Goal: Information Seeking & Learning: Check status

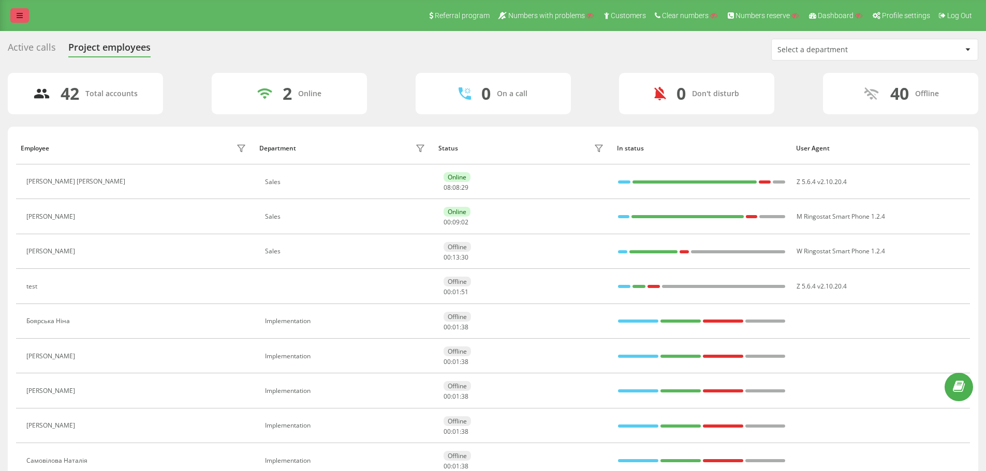
click at [28, 16] on link at bounding box center [19, 15] width 19 height 14
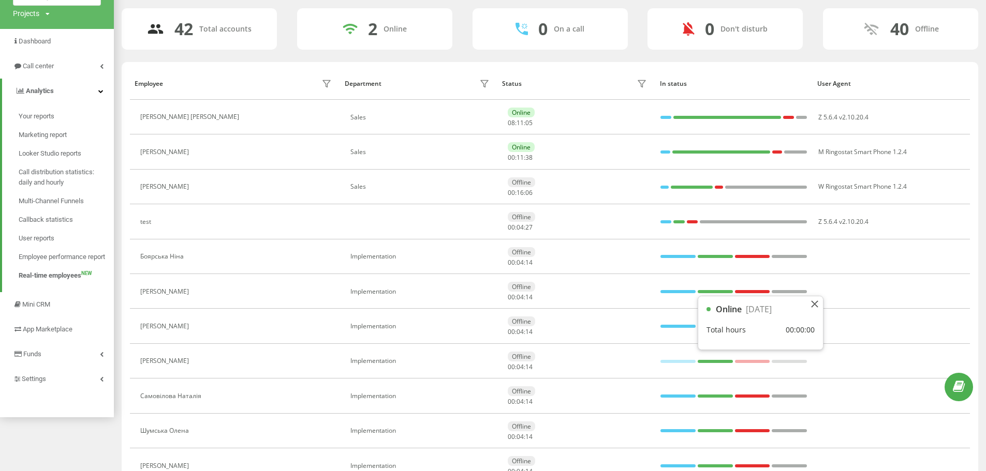
scroll to position [35, 0]
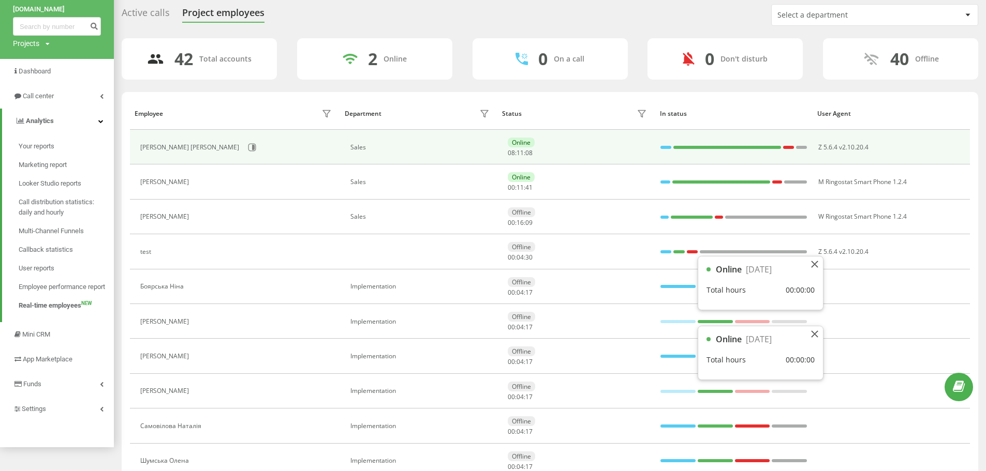
click at [509, 131] on td "Online 08 : 11 : 08" at bounding box center [575, 147] width 157 height 35
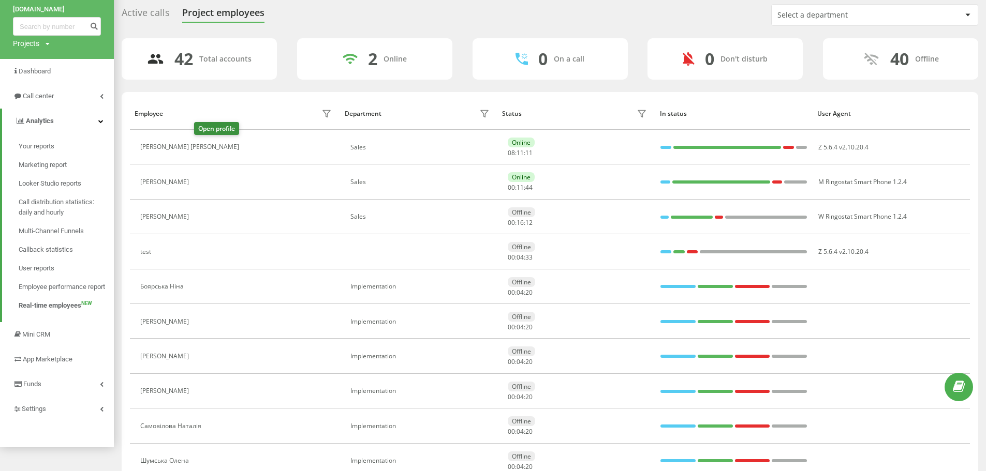
click at [250, 150] on icon at bounding box center [251, 147] width 3 height 5
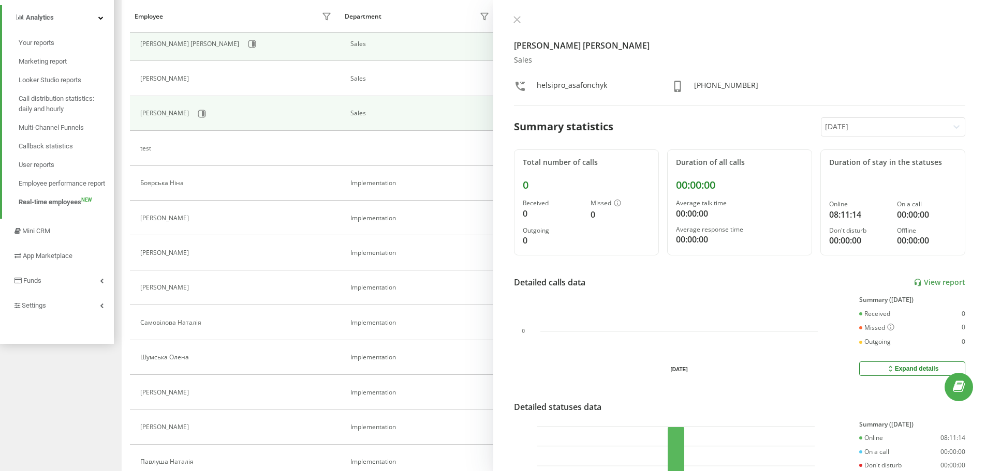
click at [314, 108] on div "[PERSON_NAME]" at bounding box center [237, 114] width 194 height 18
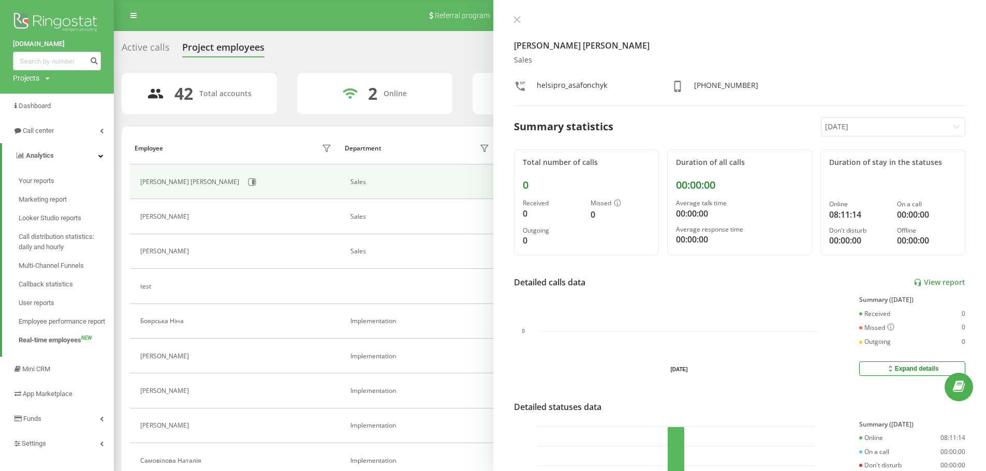
click at [454, 58] on div "Active calls Project employees Select a department" at bounding box center [550, 50] width 857 height 22
click at [513, 13] on div "Сафочик Андрій Sales helsipro_asafonchyk +380675196972 Summary statistics Today…" at bounding box center [739, 235] width 493 height 471
click at [517, 22] on icon at bounding box center [516, 19] width 7 height 7
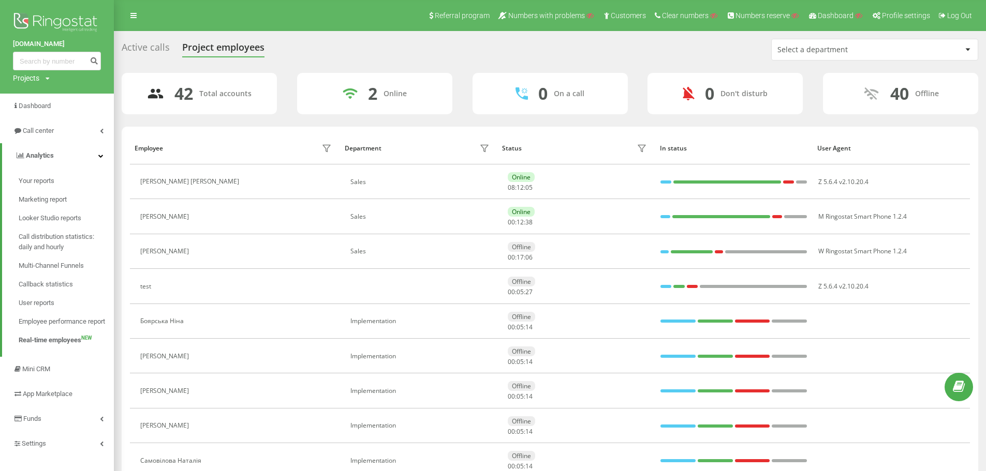
drag, startPoint x: 126, startPoint y: 48, endPoint x: 137, endPoint y: 50, distance: 10.5
click at [127, 49] on div "Active calls" at bounding box center [146, 50] width 48 height 16
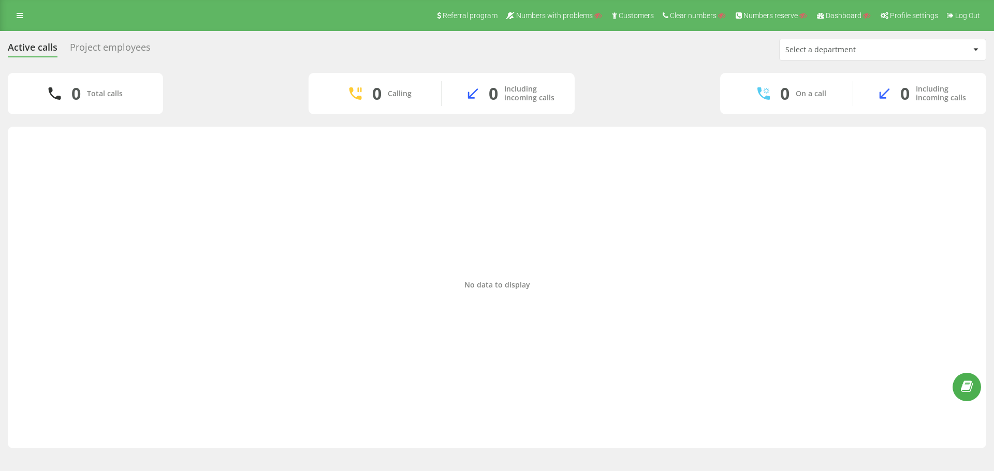
click at [112, 45] on div "Project employees" at bounding box center [110, 50] width 81 height 16
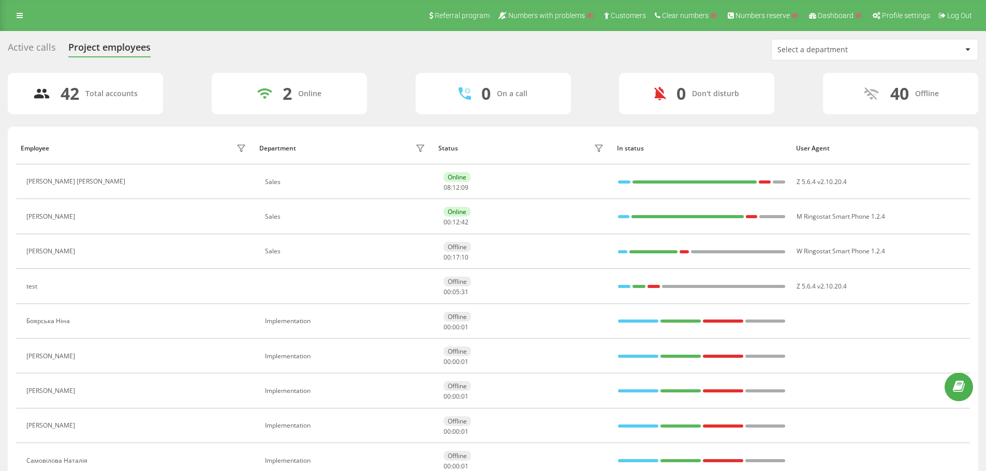
click at [799, 58] on div "Select a department" at bounding box center [875, 49] width 206 height 21
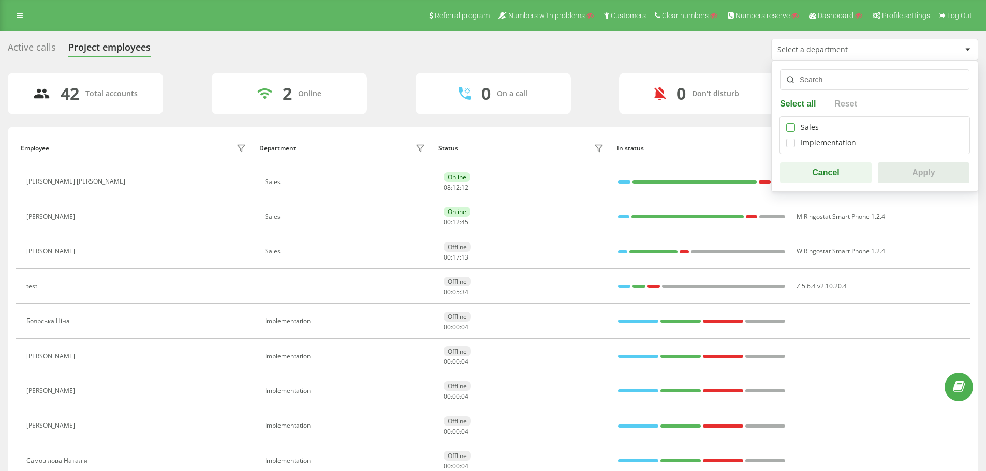
click at [794, 123] on label at bounding box center [790, 123] width 9 height 0
checkbox input "true"
click at [936, 176] on button "Apply" at bounding box center [924, 173] width 92 height 21
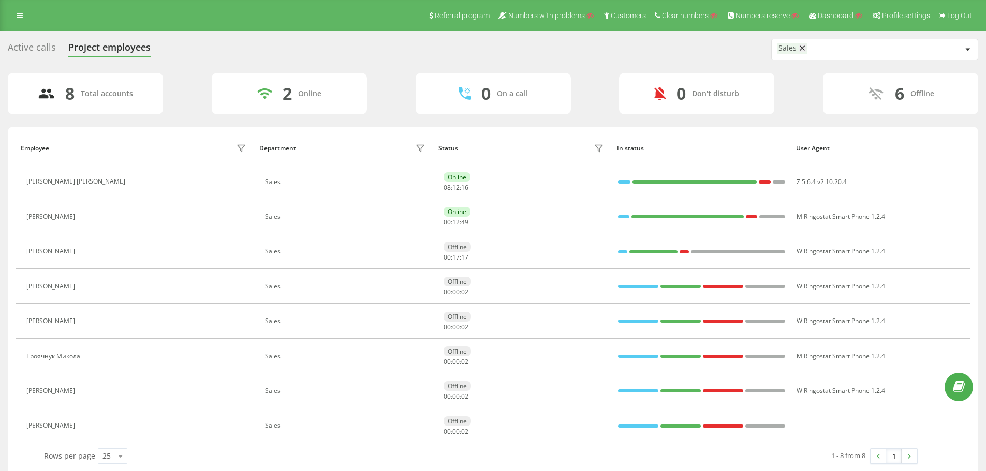
click at [800, 45] on icon at bounding box center [802, 48] width 5 height 7
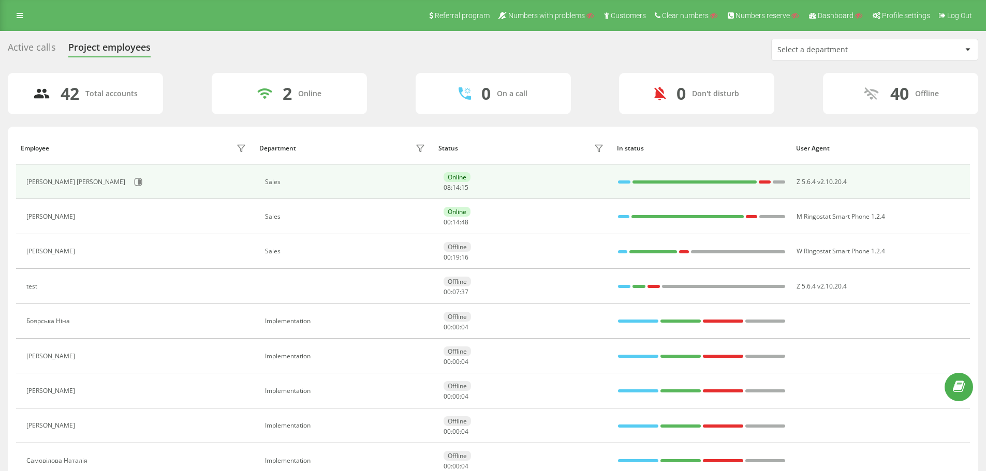
click at [462, 187] on span "15" at bounding box center [464, 187] width 7 height 9
click at [451, 182] on div "Online 08 : 14 : 15" at bounding box center [525, 181] width 163 height 19
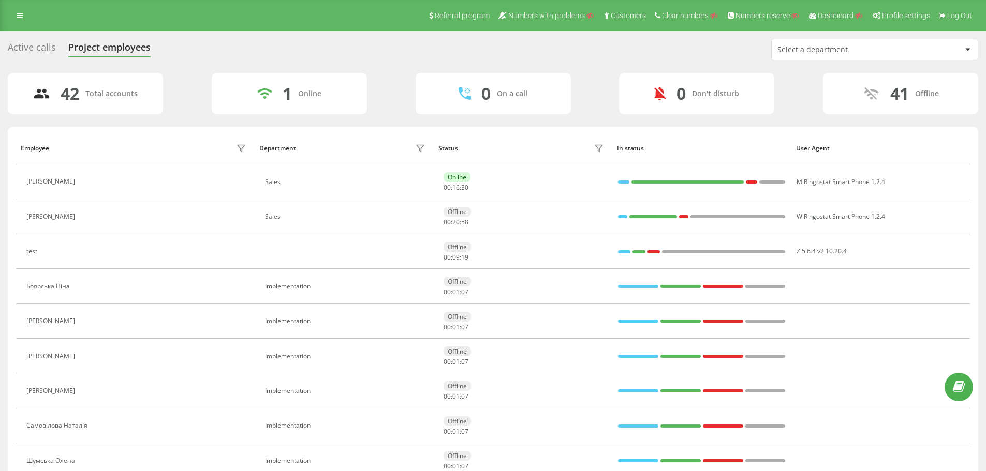
click at [312, 55] on div "Active calls Project employees Select a department" at bounding box center [493, 50] width 970 height 22
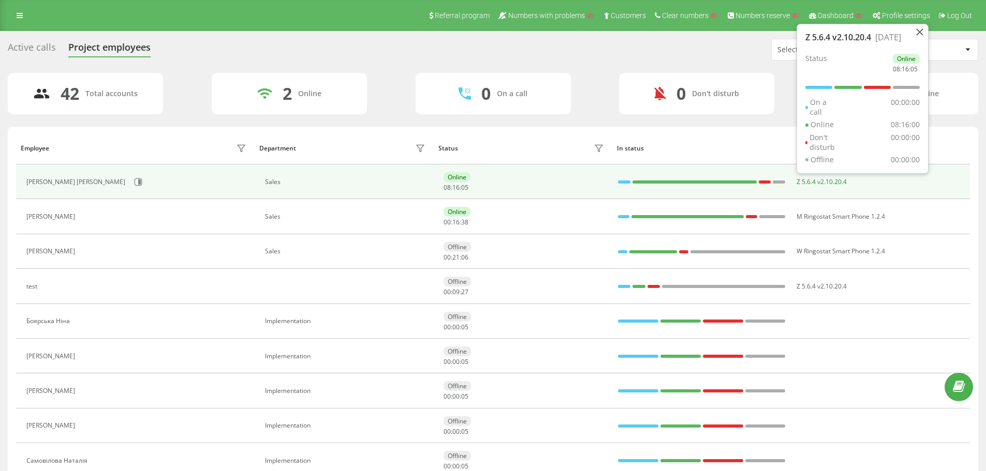
click at [825, 180] on span "Z 5.6.4 v2.10.20.4" at bounding box center [821, 182] width 50 height 9
